Goal: Task Accomplishment & Management: Manage account settings

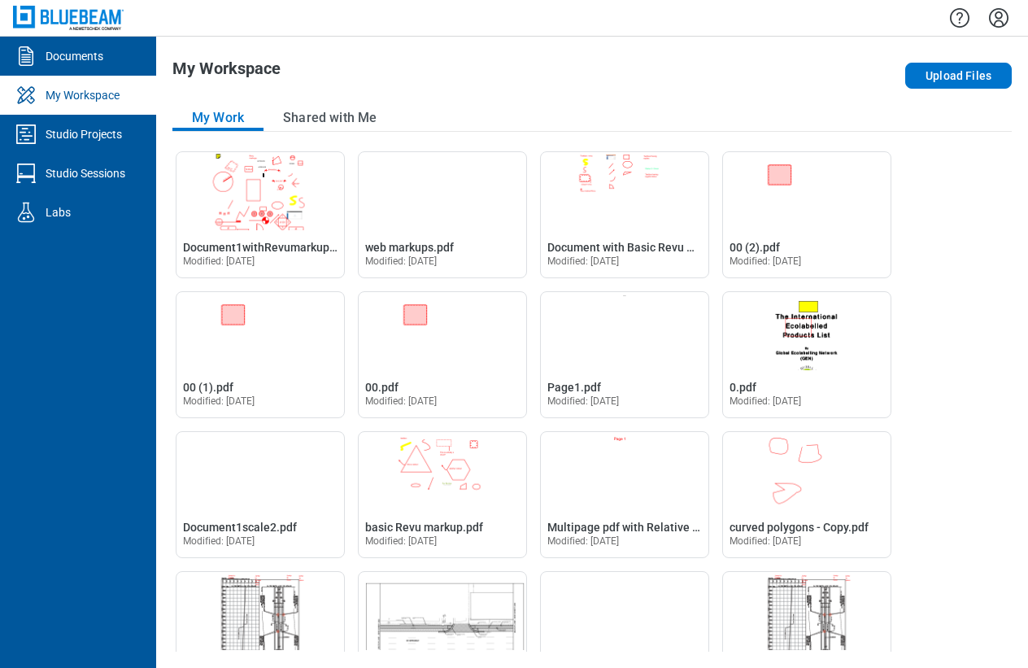
drag, startPoint x: 83, startPoint y: 128, endPoint x: 140, endPoint y: 151, distance: 61.6
click at [83, 128] on div "Studio Projects" at bounding box center [84, 134] width 76 height 16
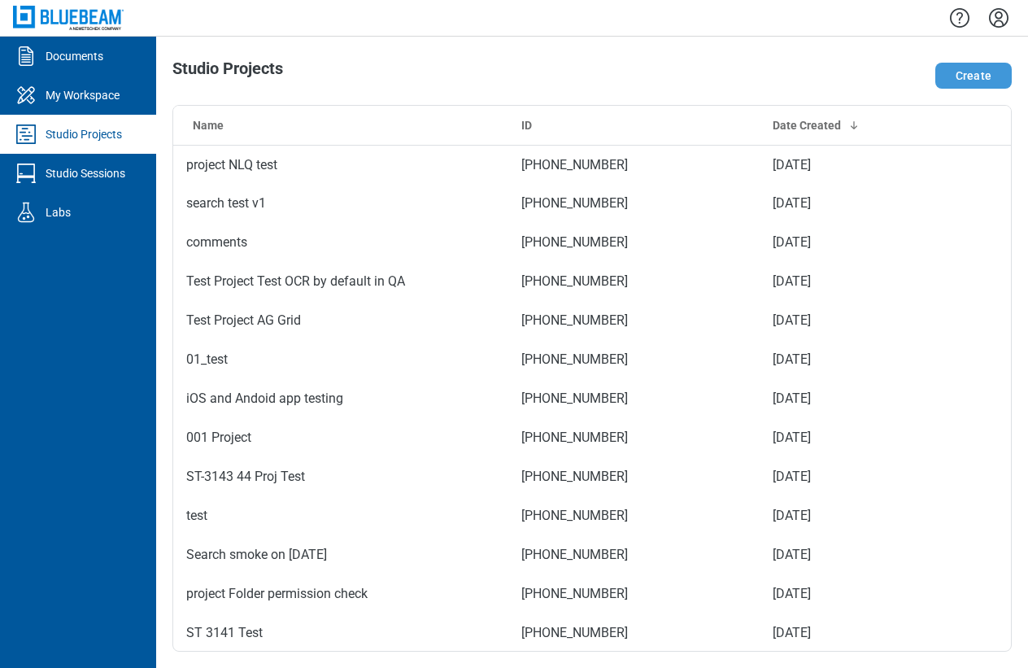
click at [1005, 68] on button "Create" at bounding box center [974, 76] width 76 height 26
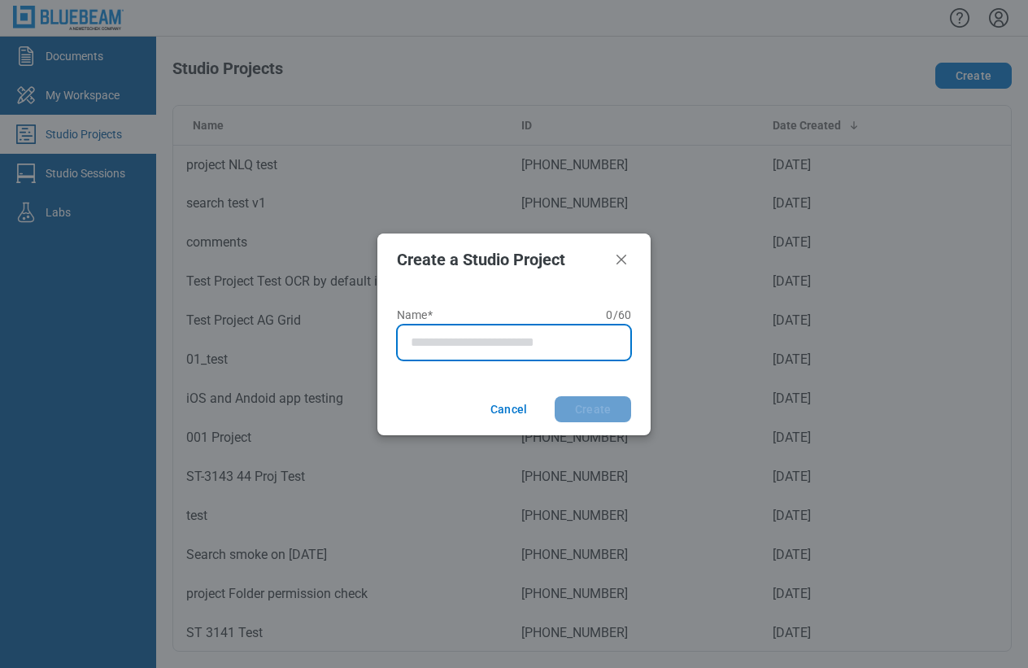
click at [520, 344] on input "Name* 0 of 60 characters 0 / 60" at bounding box center [517, 343] width 213 height 20
type input "**********"
click at [555, 396] on button "Create" at bounding box center [593, 409] width 76 height 26
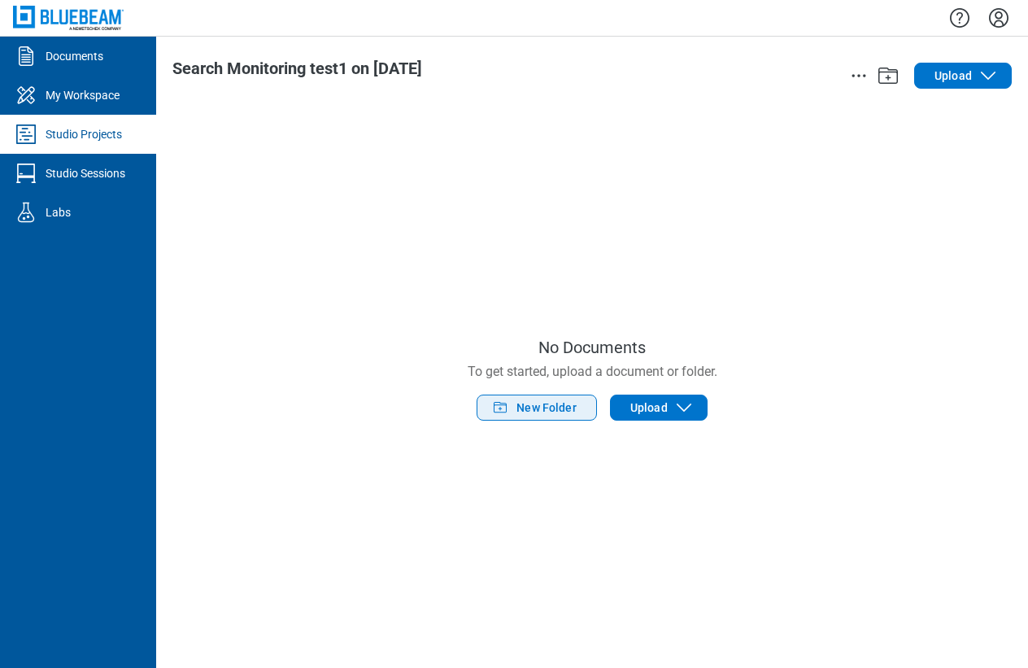
click at [549, 407] on span "New Folder" at bounding box center [547, 407] width 60 height 16
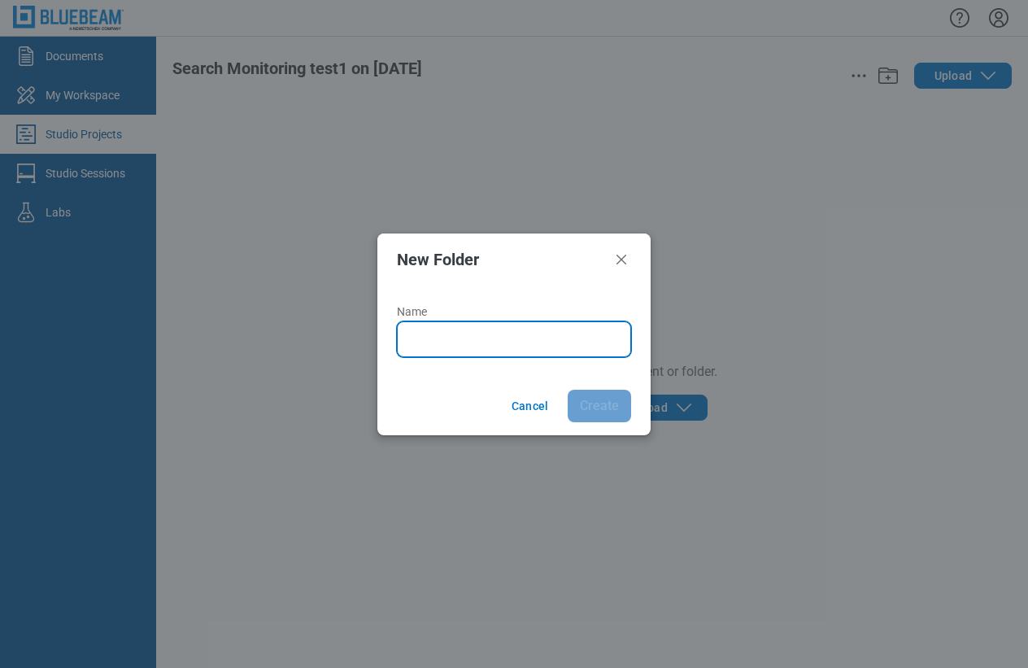
click at [498, 337] on input "Name" at bounding box center [517, 340] width 213 height 20
drag, startPoint x: 620, startPoint y: 260, endPoint x: 638, endPoint y: 275, distance: 23.7
click at [620, 260] on icon "Close" at bounding box center [622, 260] width 20 height 20
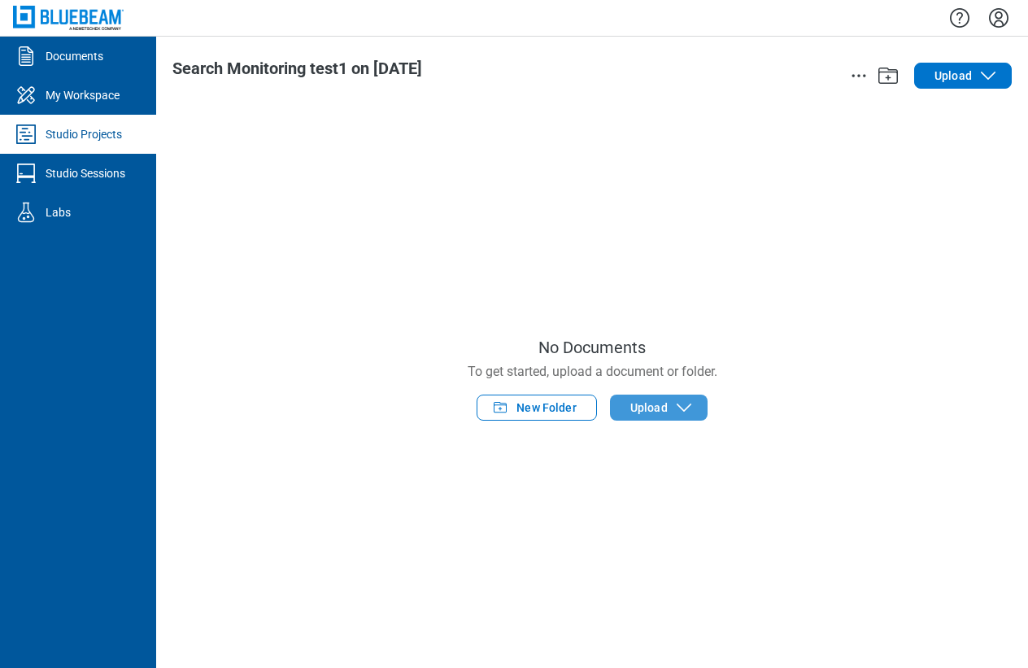
click at [638, 412] on span "Upload" at bounding box center [649, 407] width 37 height 16
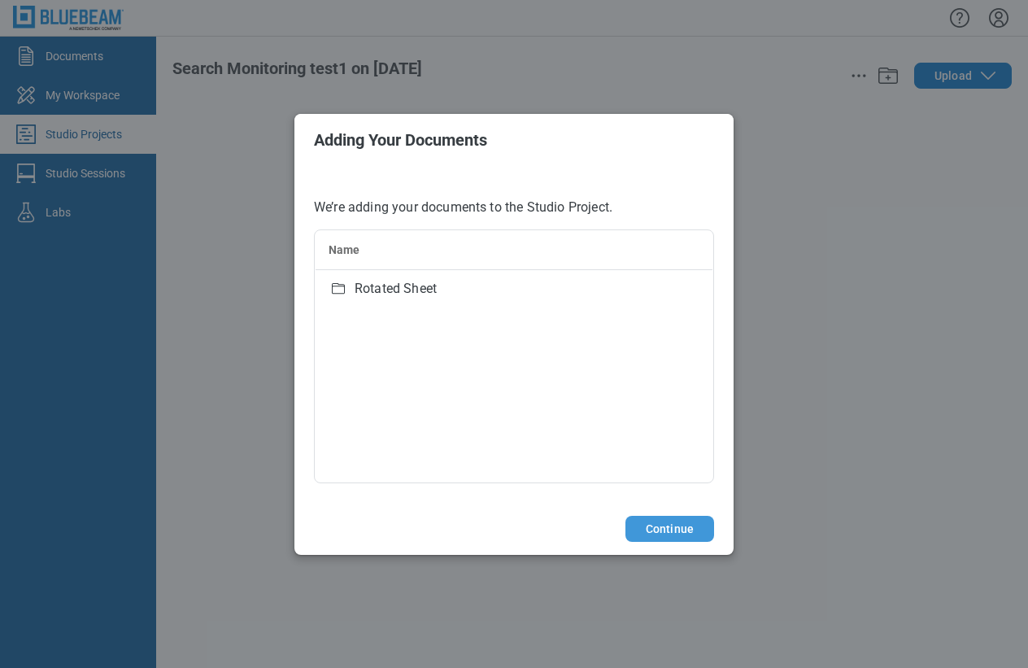
click at [666, 535] on button "Continue" at bounding box center [670, 529] width 89 height 26
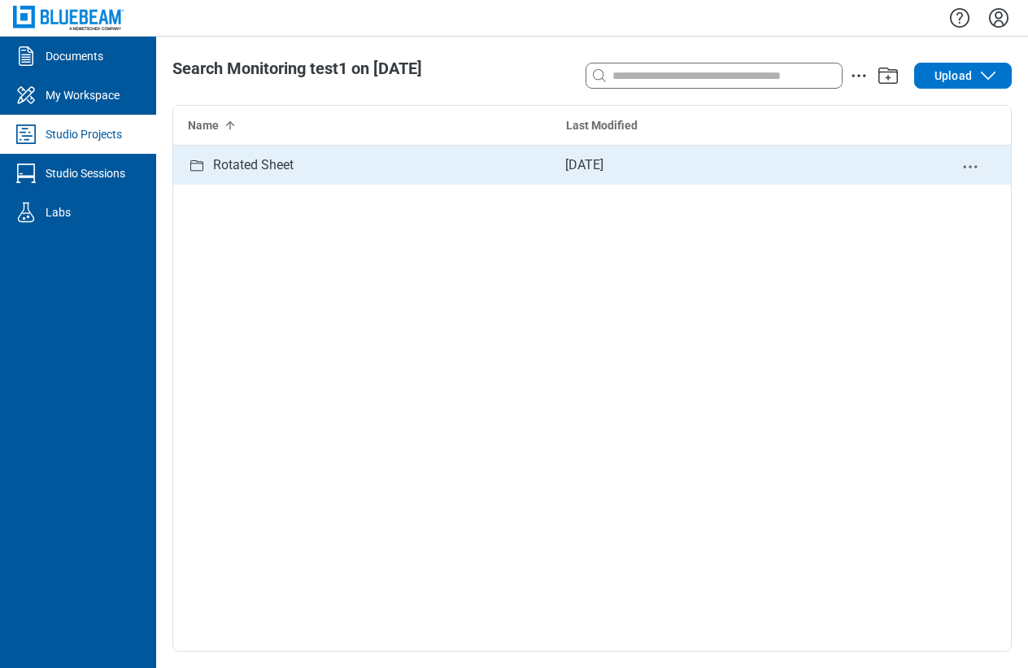
click at [242, 175] on div "Rotated Sheet" at bounding box center [253, 165] width 81 height 33
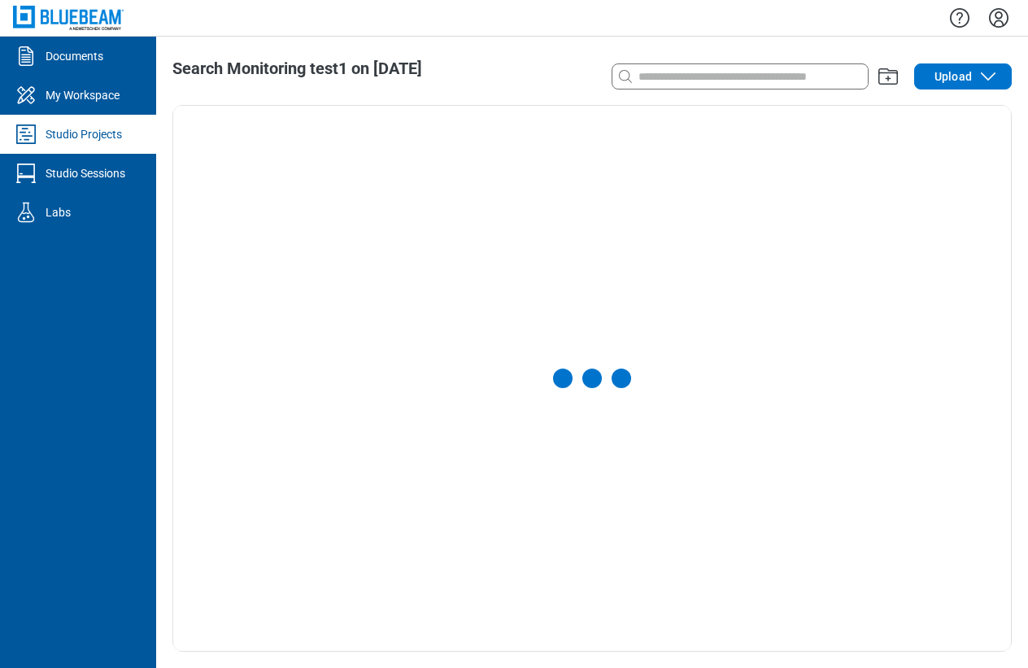
click at [242, 175] on div at bounding box center [592, 378] width 838 height 545
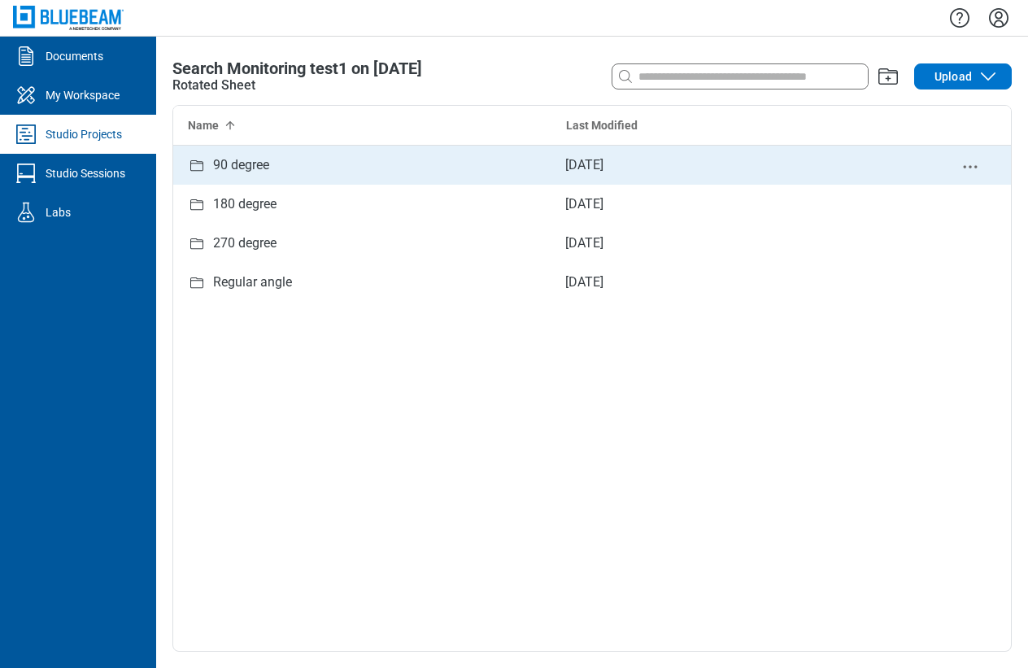
click at [259, 173] on div "90 degree" at bounding box center [241, 165] width 56 height 33
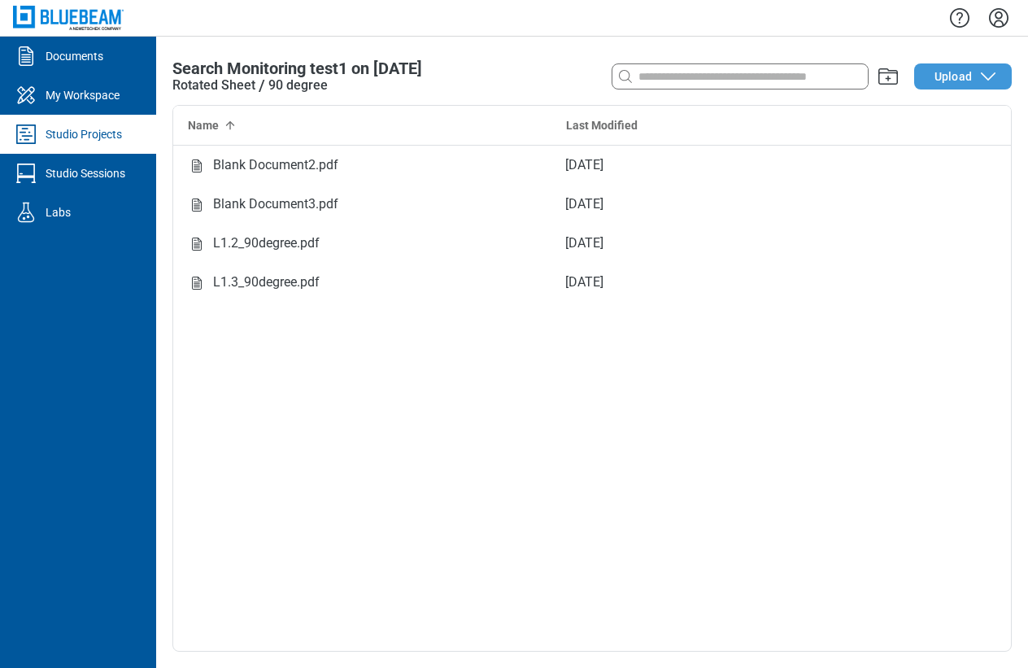
click at [944, 81] on span "Upload" at bounding box center [953, 76] width 37 height 16
click at [220, 71] on span "Search Monitoring test1 on [DATE]" at bounding box center [297, 69] width 250 height 20
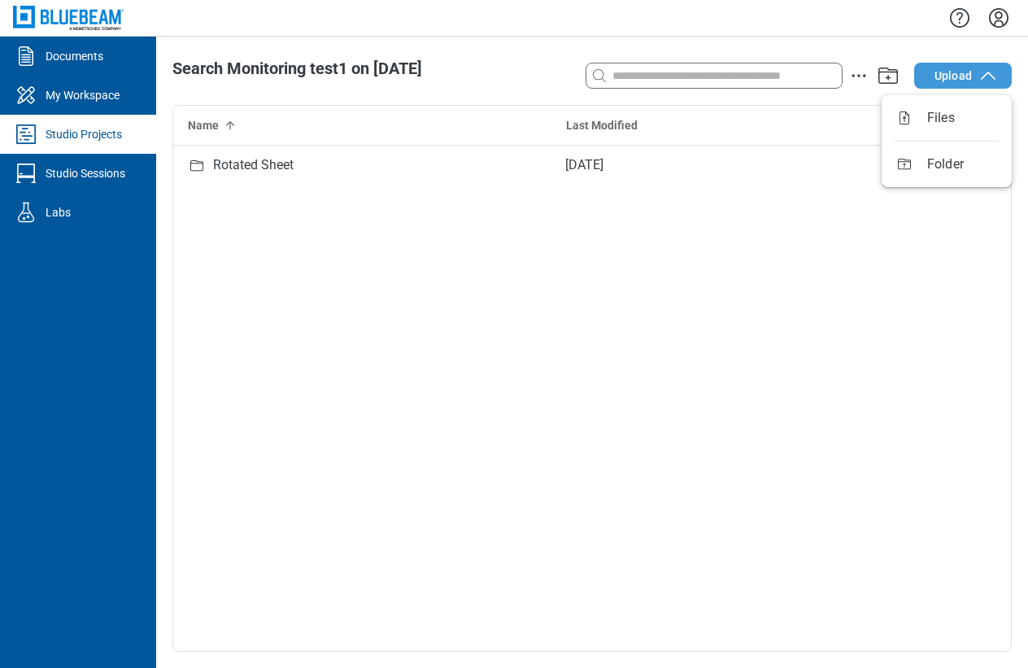
click at [967, 80] on span "Upload" at bounding box center [953, 76] width 37 height 16
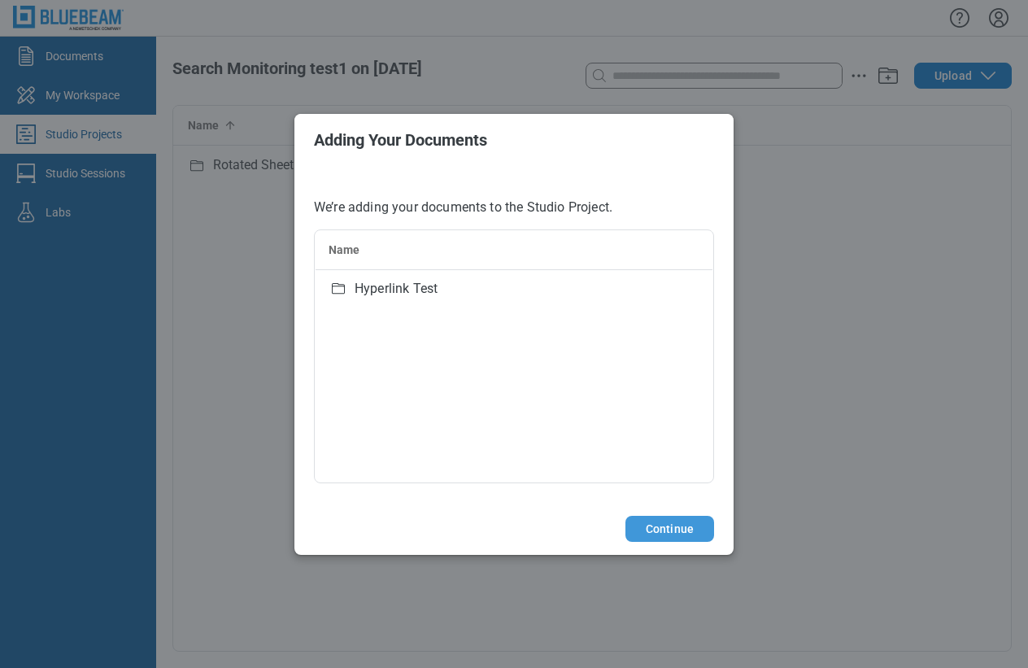
click at [667, 531] on button "Continue" at bounding box center [670, 529] width 89 height 26
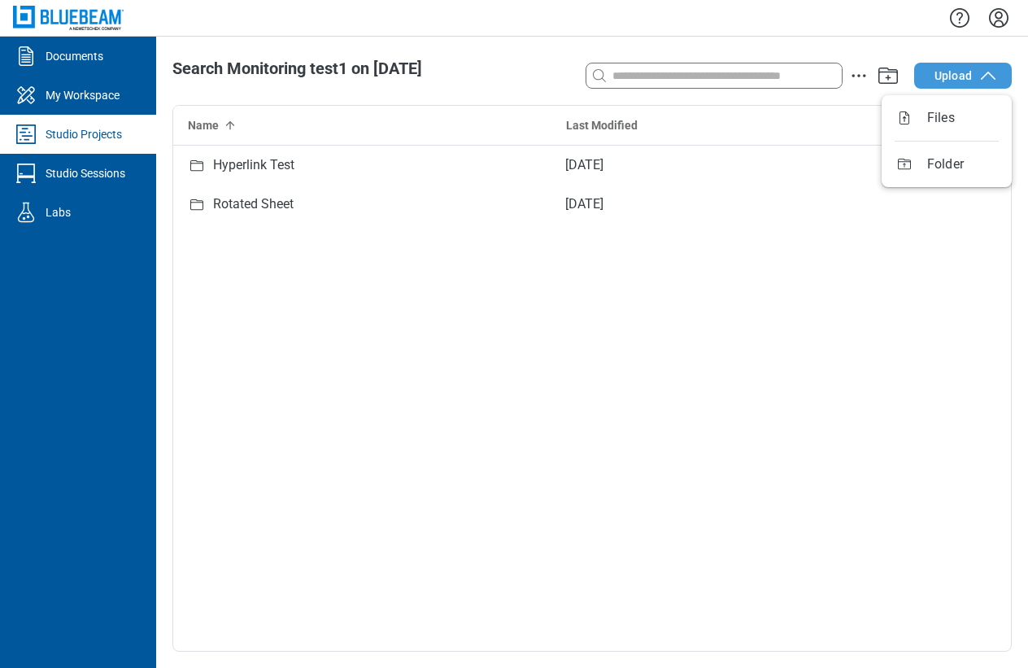
click at [952, 81] on span "Upload" at bounding box center [953, 76] width 37 height 16
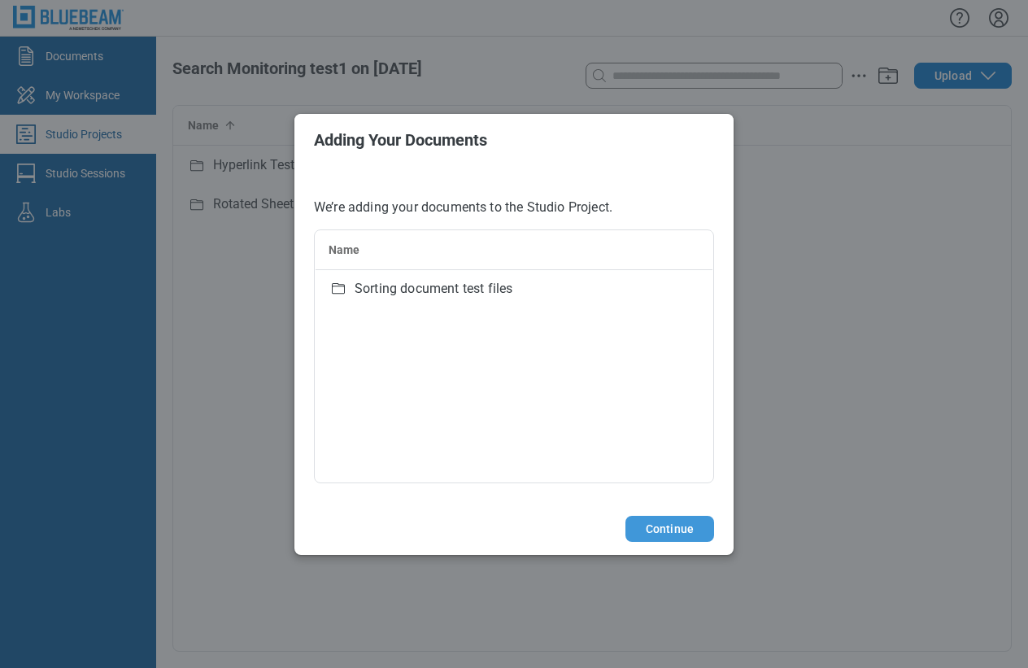
click at [657, 536] on button "Continue" at bounding box center [670, 529] width 89 height 26
